Goal: Information Seeking & Learning: Learn about a topic

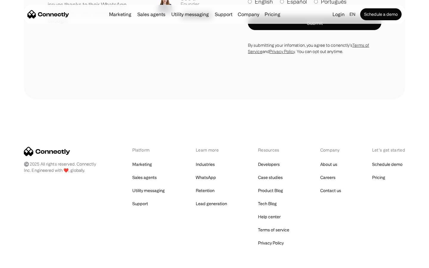
scroll to position [1687, 0]
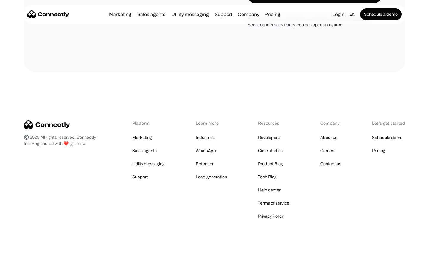
scroll to position [1145, 0]
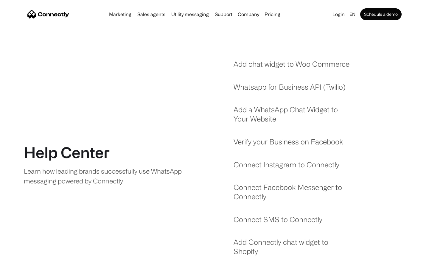
scroll to position [510, 0]
